Goal: Find specific page/section: Find specific page/section

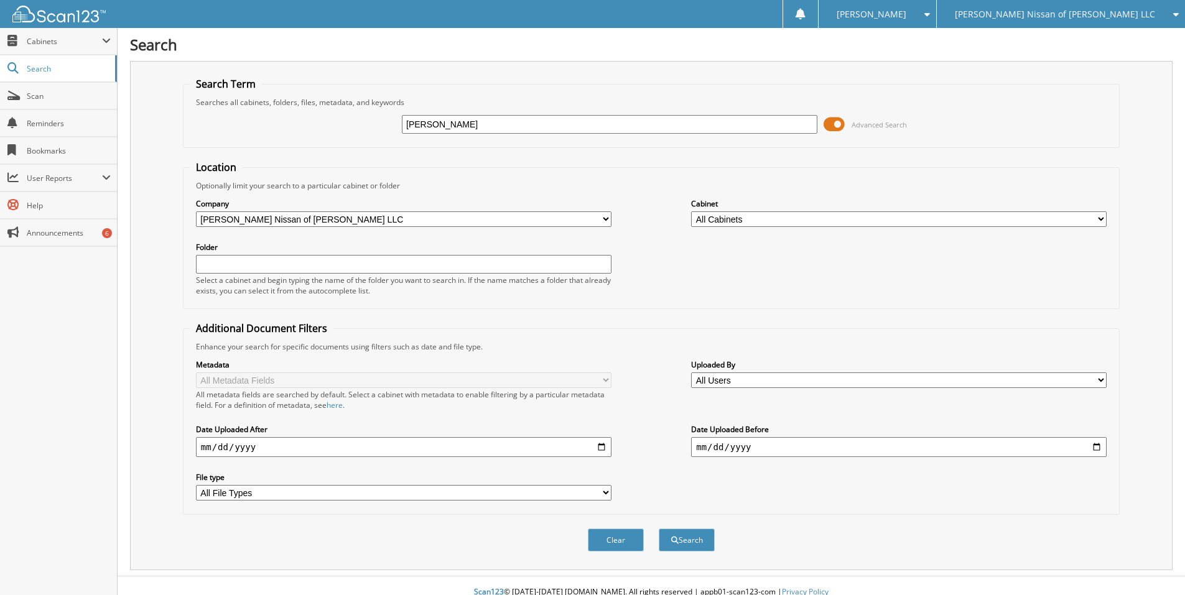
type input "[PERSON_NAME]"
click at [659, 529] on button "Search" at bounding box center [687, 540] width 56 height 23
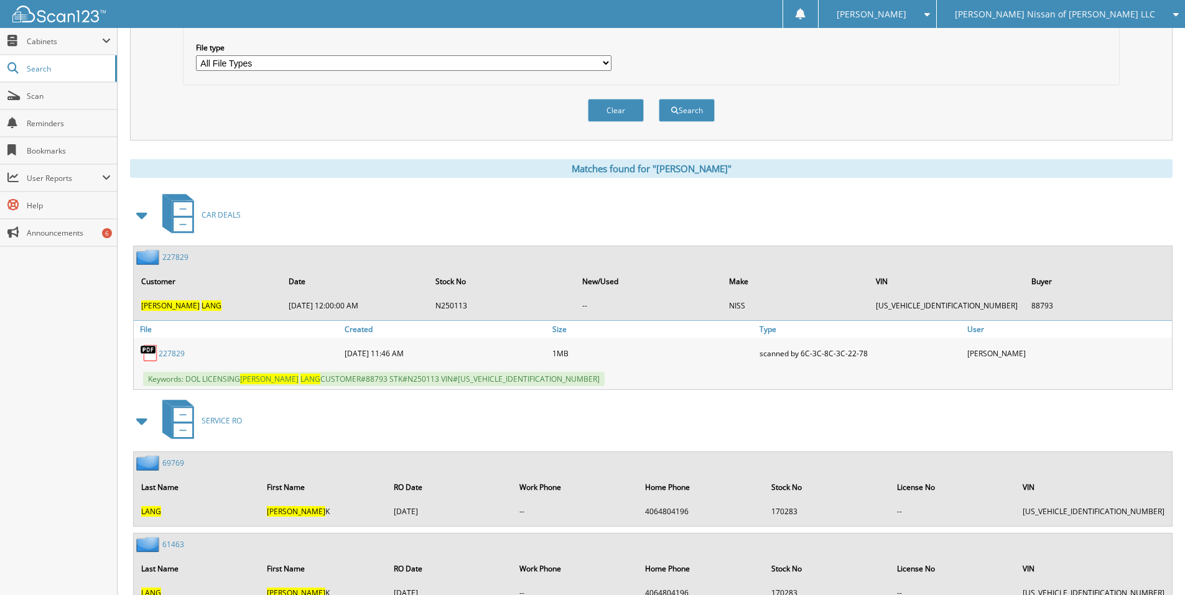
scroll to position [435, 0]
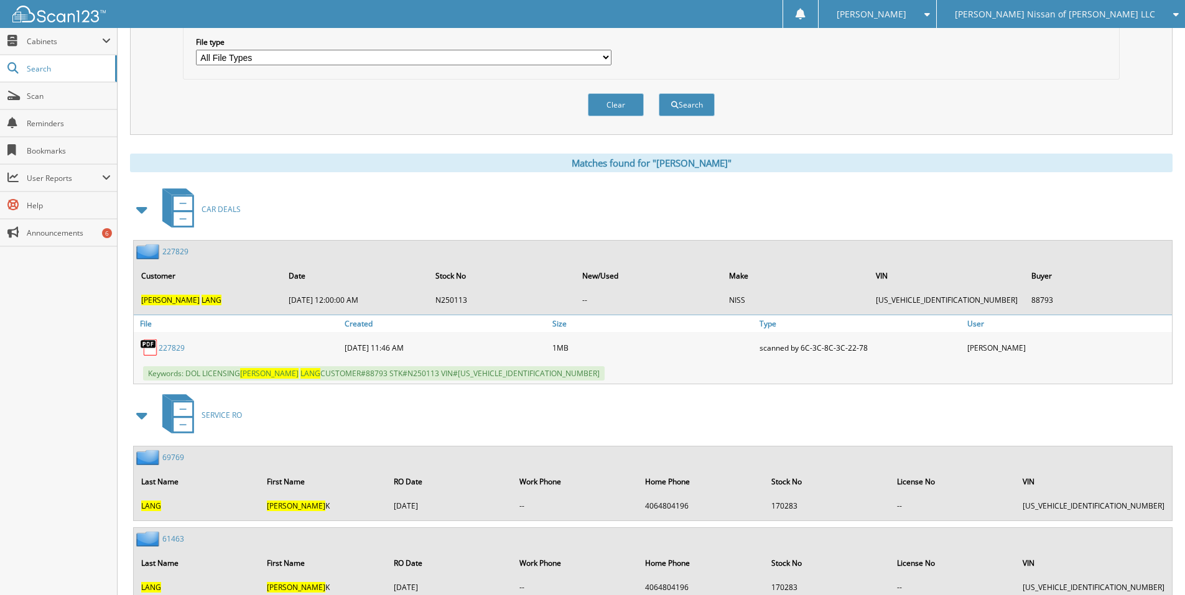
click at [174, 252] on link "227829" at bounding box center [175, 251] width 26 height 11
